Goal: Task Accomplishment & Management: Manage account settings

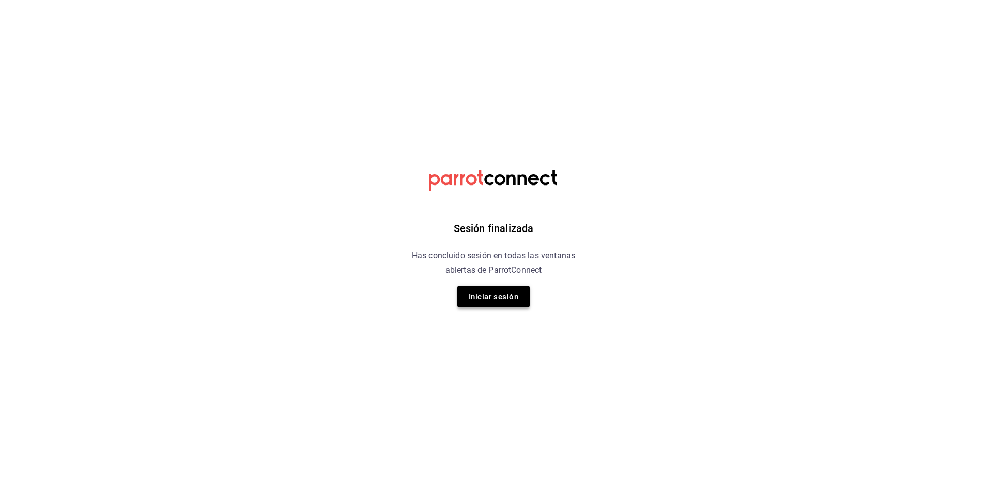
click at [488, 286] on button "Iniciar sesión" at bounding box center [494, 297] width 72 height 22
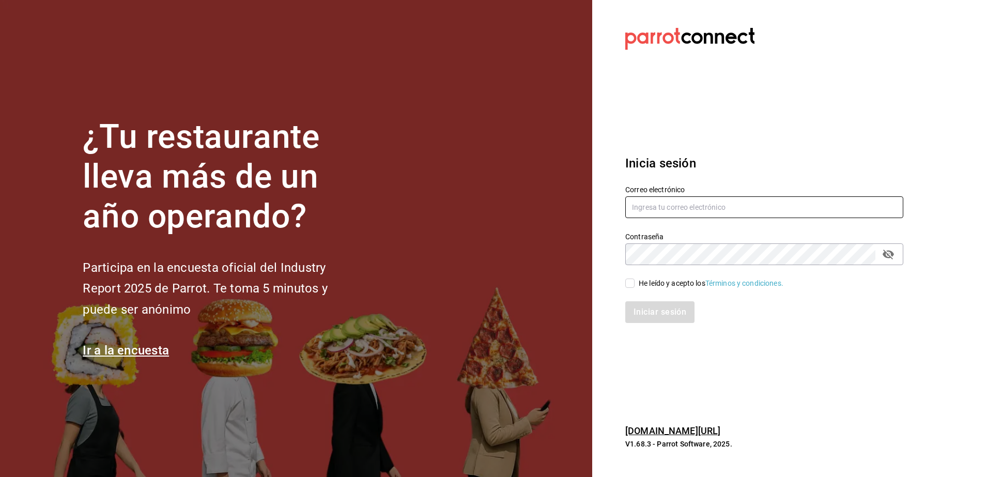
click at [650, 214] on input "text" at bounding box center [765, 207] width 278 height 22
type input "[EMAIL_ADDRESS][DOMAIN_NAME]"
click at [631, 282] on input "He leído y acepto los Términos y condiciones." at bounding box center [630, 283] width 9 height 9
checkbox input "true"
click at [647, 307] on button "Iniciar sesión" at bounding box center [661, 312] width 70 height 22
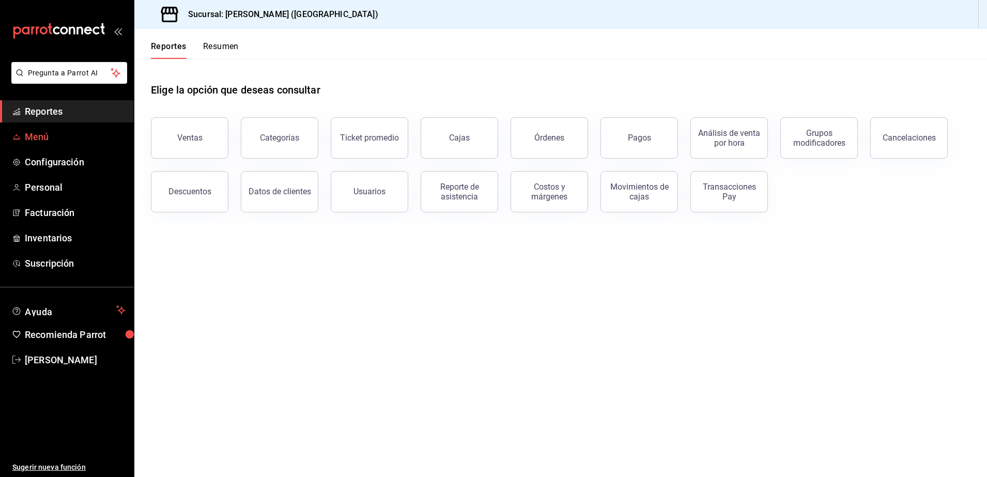
click at [70, 143] on span "Menú" at bounding box center [75, 137] width 101 height 14
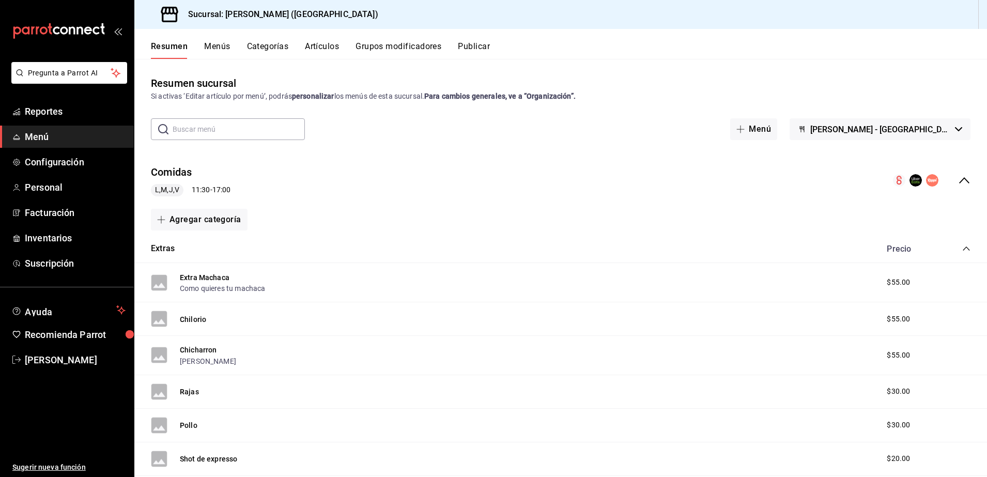
click at [406, 44] on button "Grupos modificadores" at bounding box center [399, 50] width 86 height 18
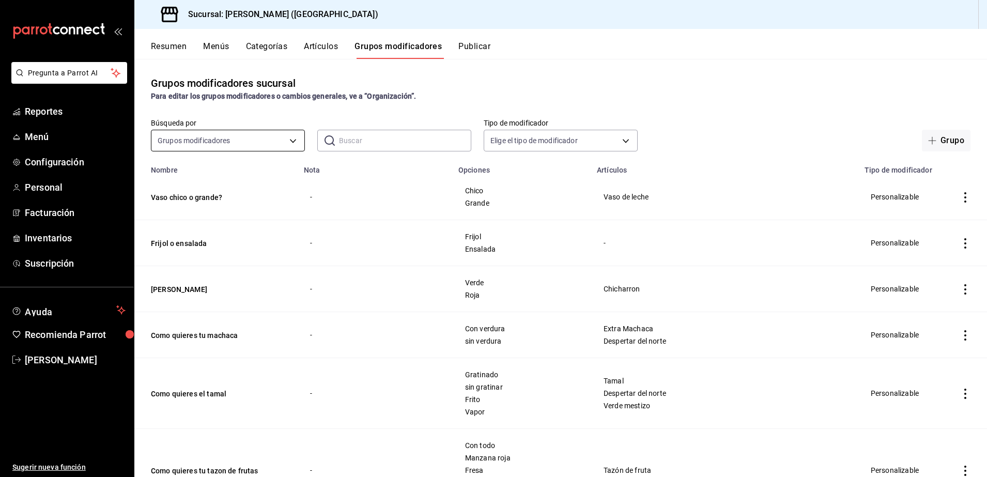
click at [248, 139] on body "Pregunta a Parrot AI Reportes Menú Configuración Personal Facturación Inventari…" at bounding box center [493, 238] width 987 height 477
click at [360, 139] on div at bounding box center [493, 238] width 987 height 477
click at [360, 139] on input "text" at bounding box center [405, 140] width 132 height 21
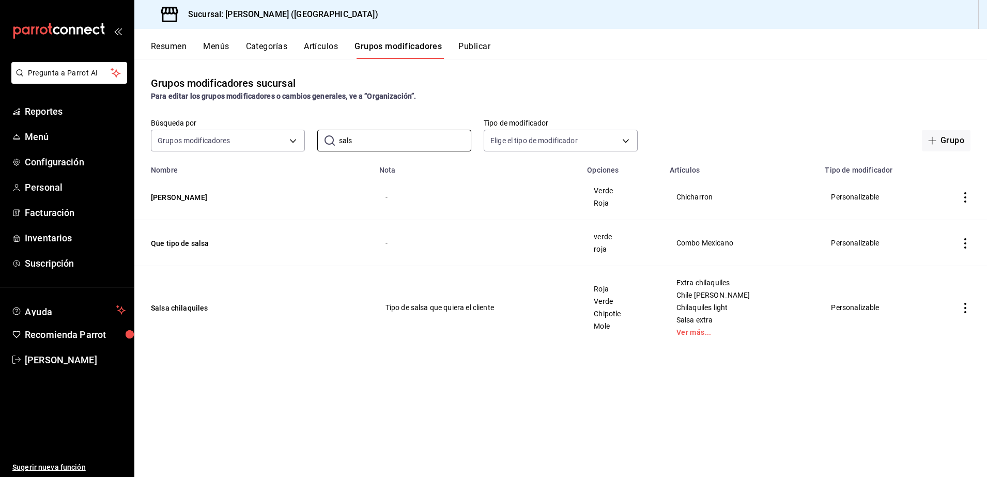
type input "sals"
click at [969, 308] on icon "actions" at bounding box center [966, 308] width 10 height 10
click at [936, 330] on span "Editar" at bounding box center [934, 332] width 27 height 11
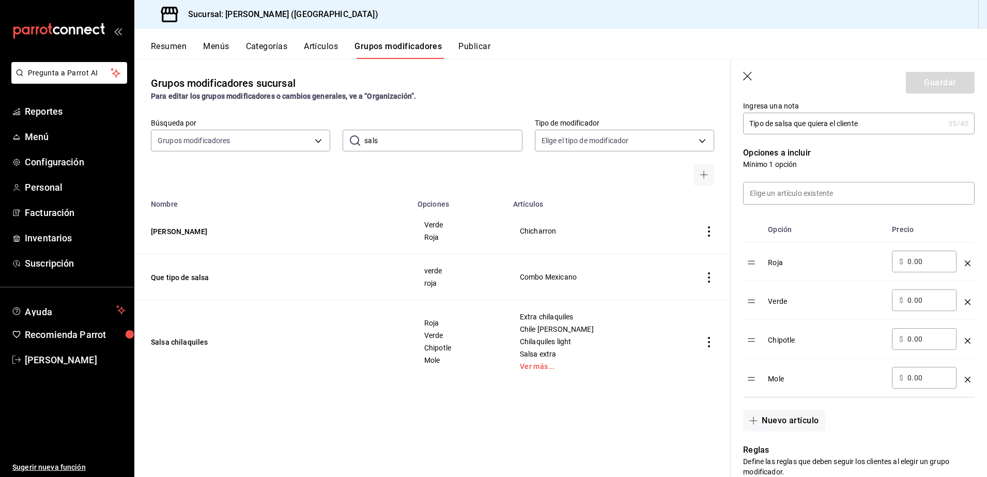
scroll to position [239, 0]
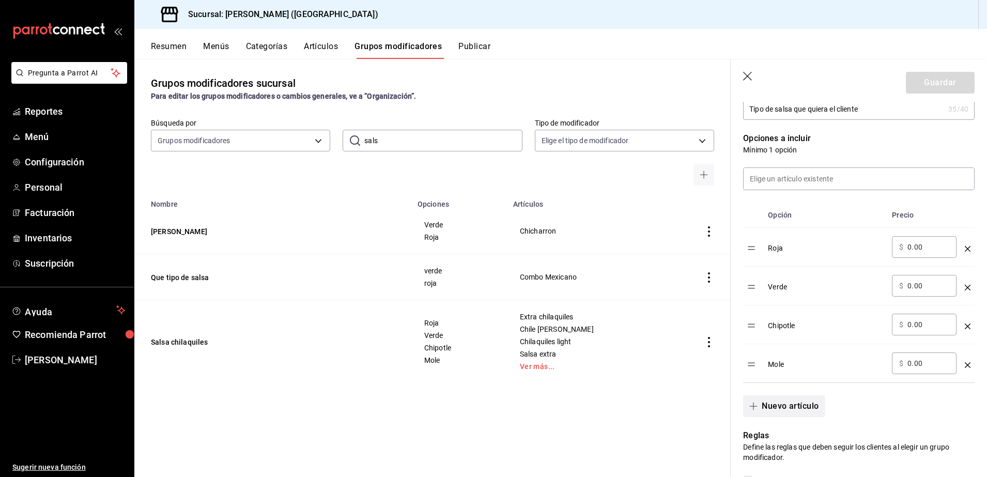
click at [764, 407] on button "Nuevo artículo" at bounding box center [784, 406] width 82 height 22
click at [813, 400] on input "optionsTable" at bounding box center [825, 402] width 101 height 10
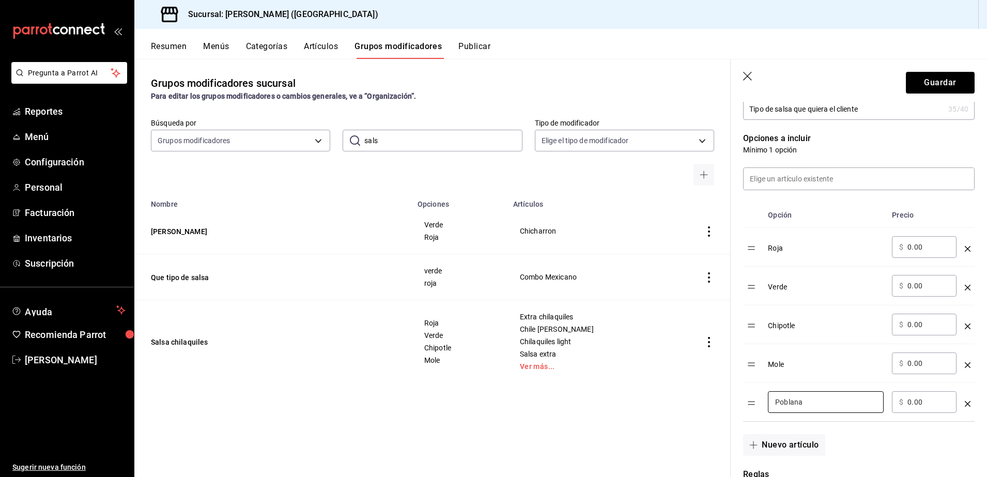
type input "Poblana"
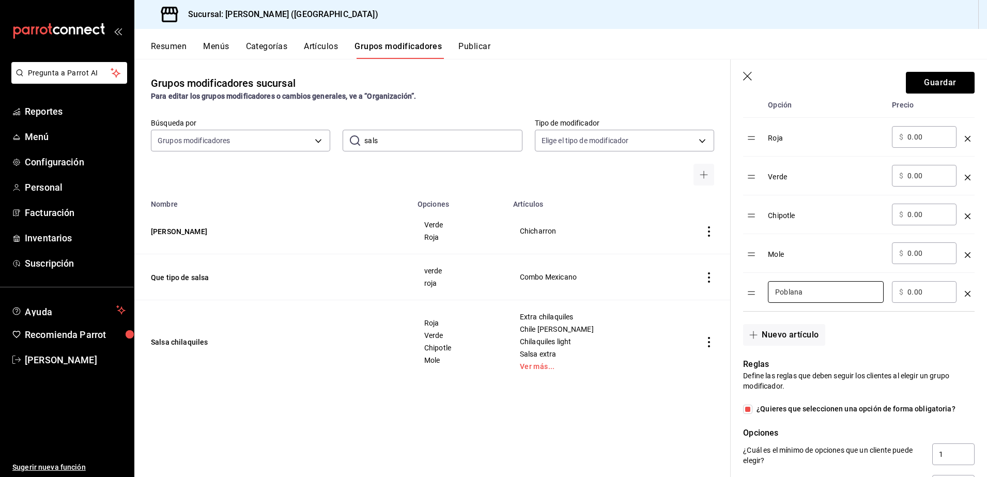
scroll to position [338, 0]
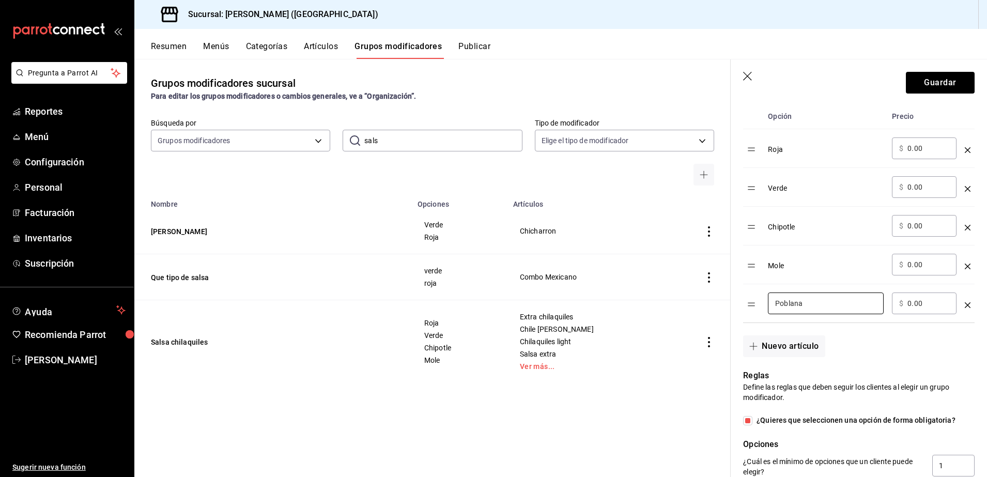
click at [926, 366] on div "Reglas Define las reglas que deben seguir los clientes al elegir un grupo modif…" at bounding box center [853, 449] width 244 height 184
click at [934, 79] on button "Guardar" at bounding box center [940, 83] width 69 height 22
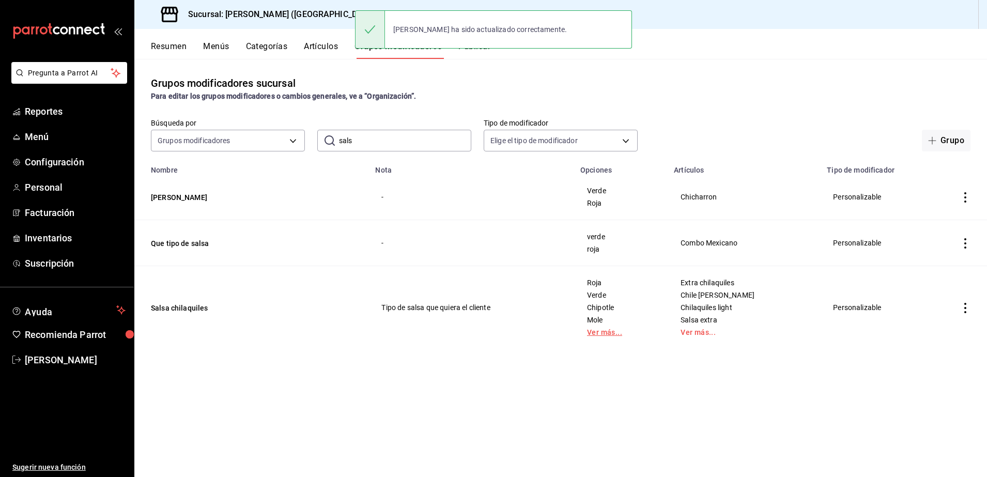
click at [633, 332] on link "Ver más..." at bounding box center [621, 332] width 68 height 7
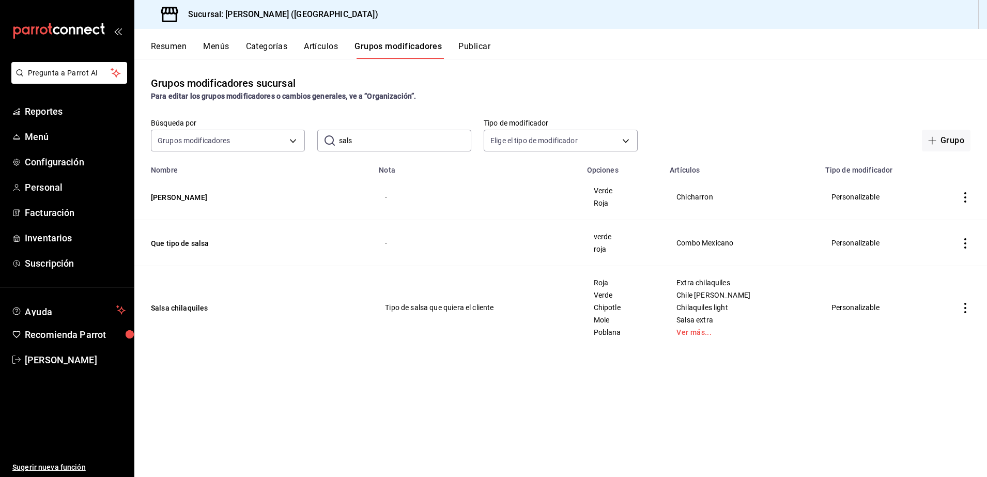
click at [387, 144] on input "sals" at bounding box center [405, 140] width 132 height 21
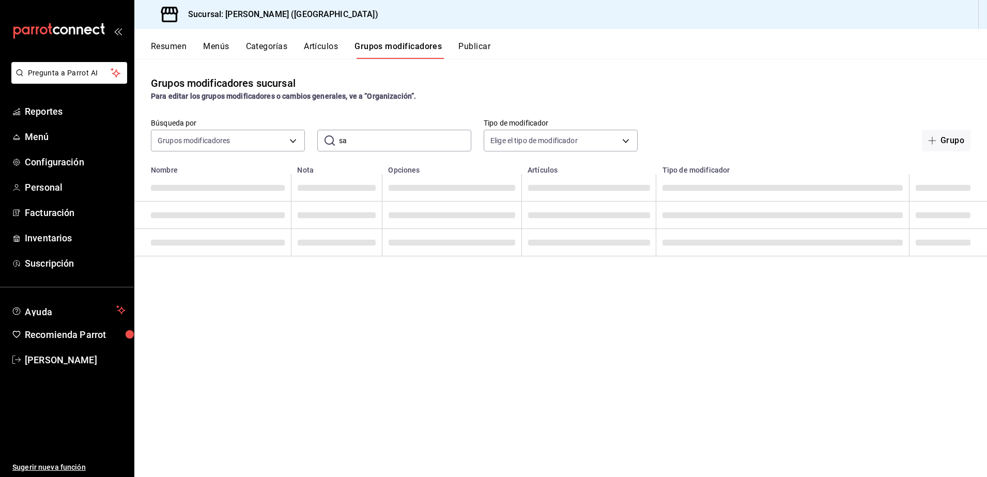
type input "s"
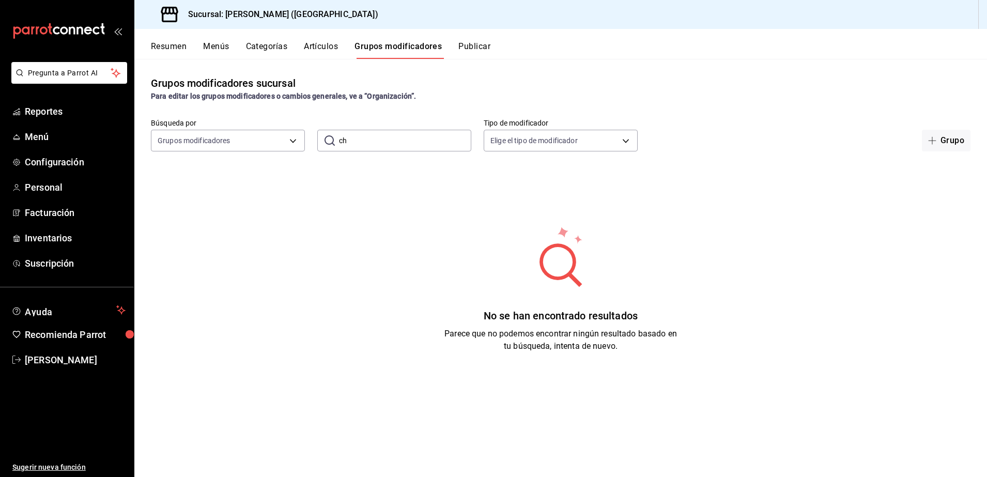
type input "c"
